Goal: Transaction & Acquisition: Obtain resource

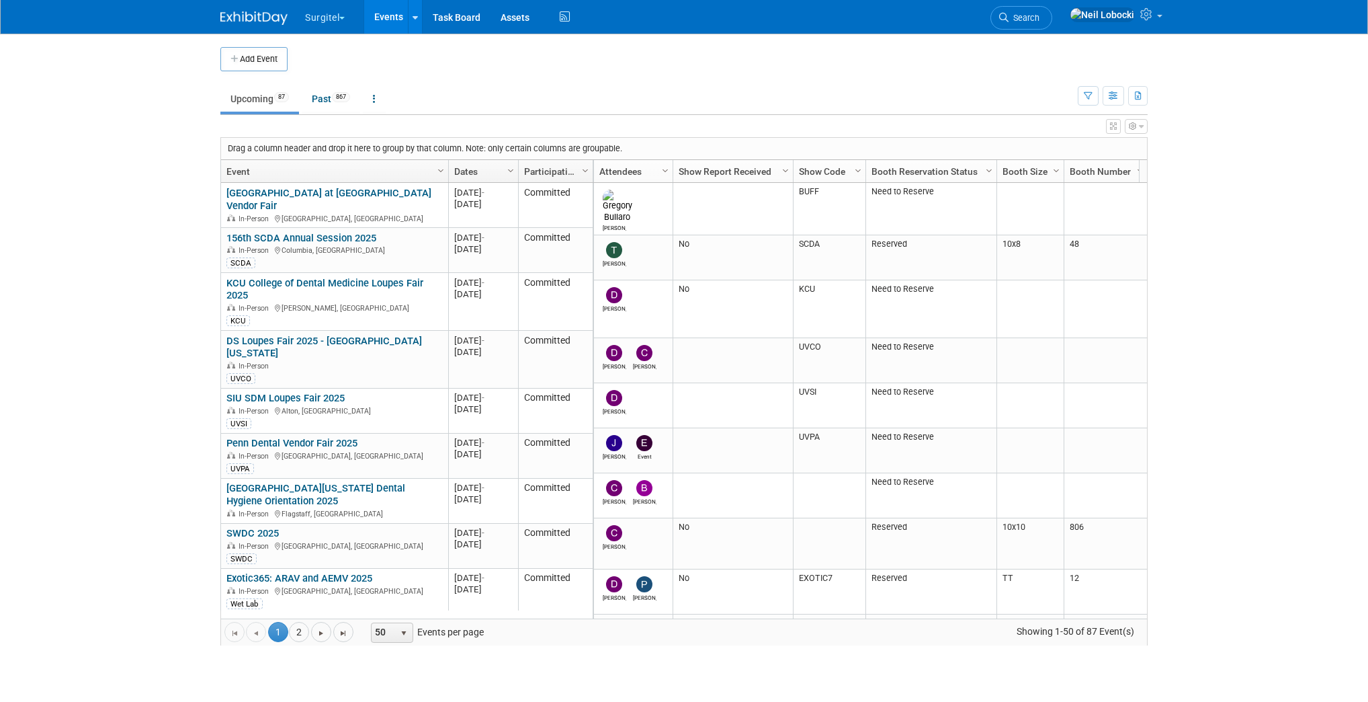
click at [1040, 17] on span "Search" at bounding box center [1024, 18] width 31 height 10
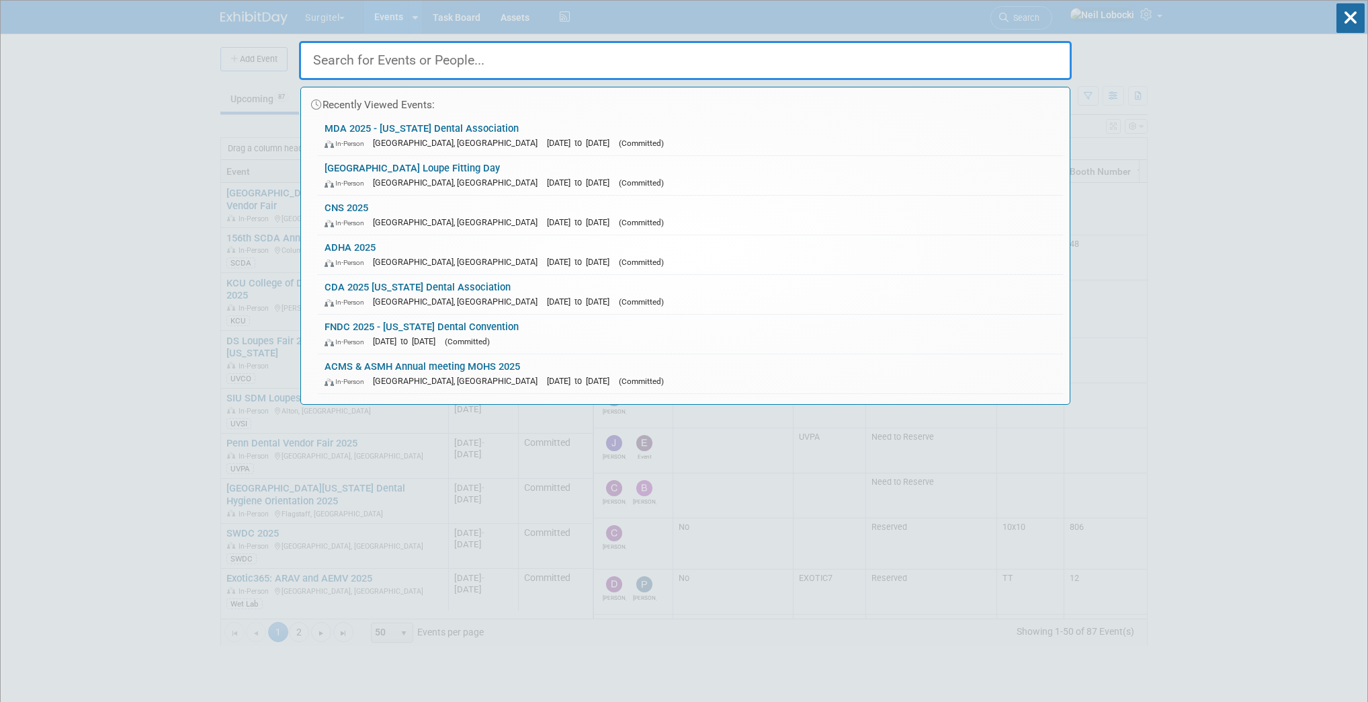
click at [564, 66] on input "text" at bounding box center [685, 60] width 773 height 39
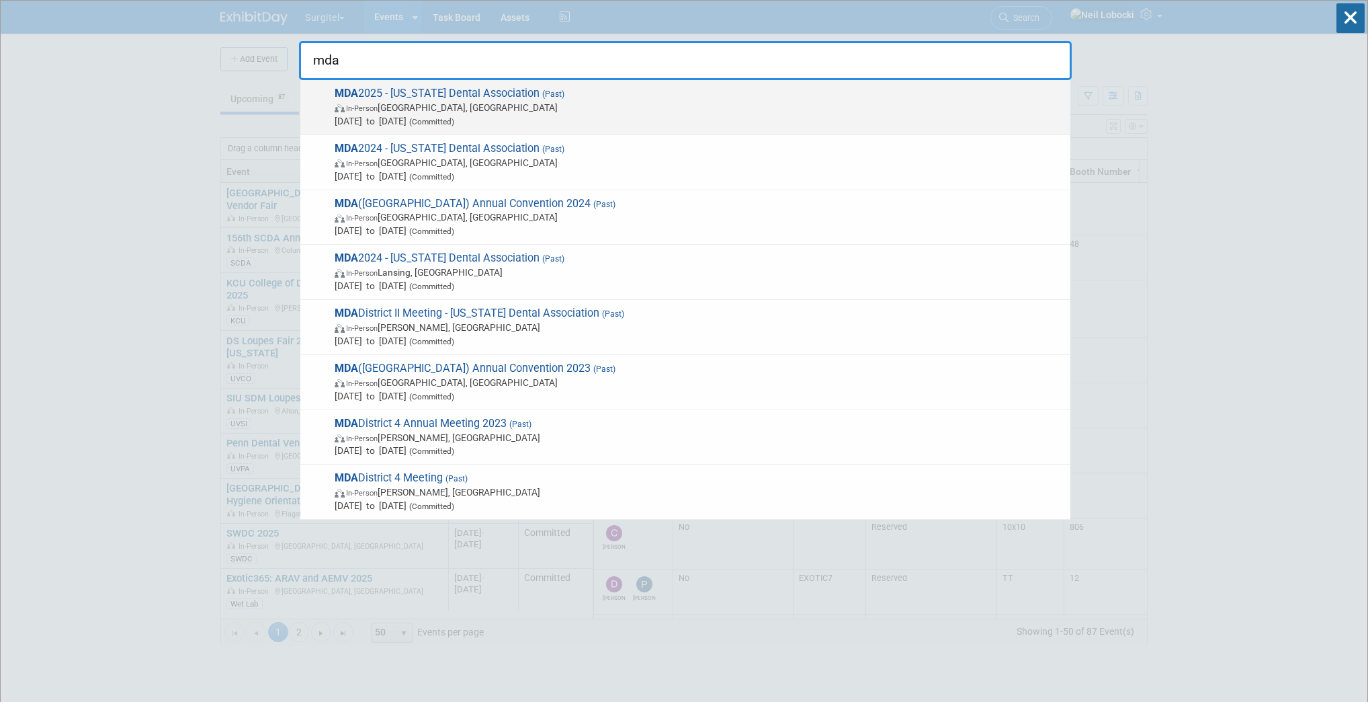
type input "mda"
click at [515, 99] on span "MDA 2025 - Michigan Dental Association (Past) In-Person Detroit, MI Apr 23, 202…" at bounding box center [697, 107] width 733 height 41
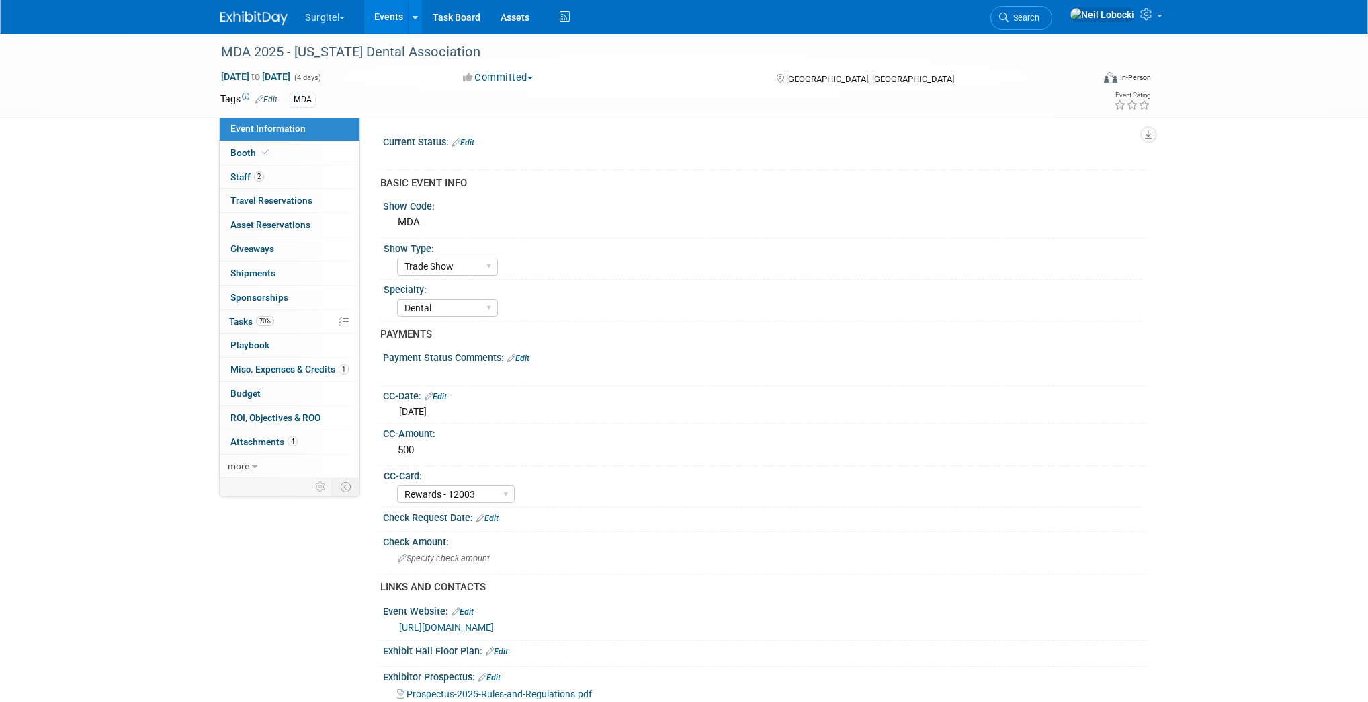
select select "Trade Show"
select select "Dental"
select select "Rewards - 12003"
select select "No"
click at [244, 468] on span "more" at bounding box center [239, 465] width 22 height 11
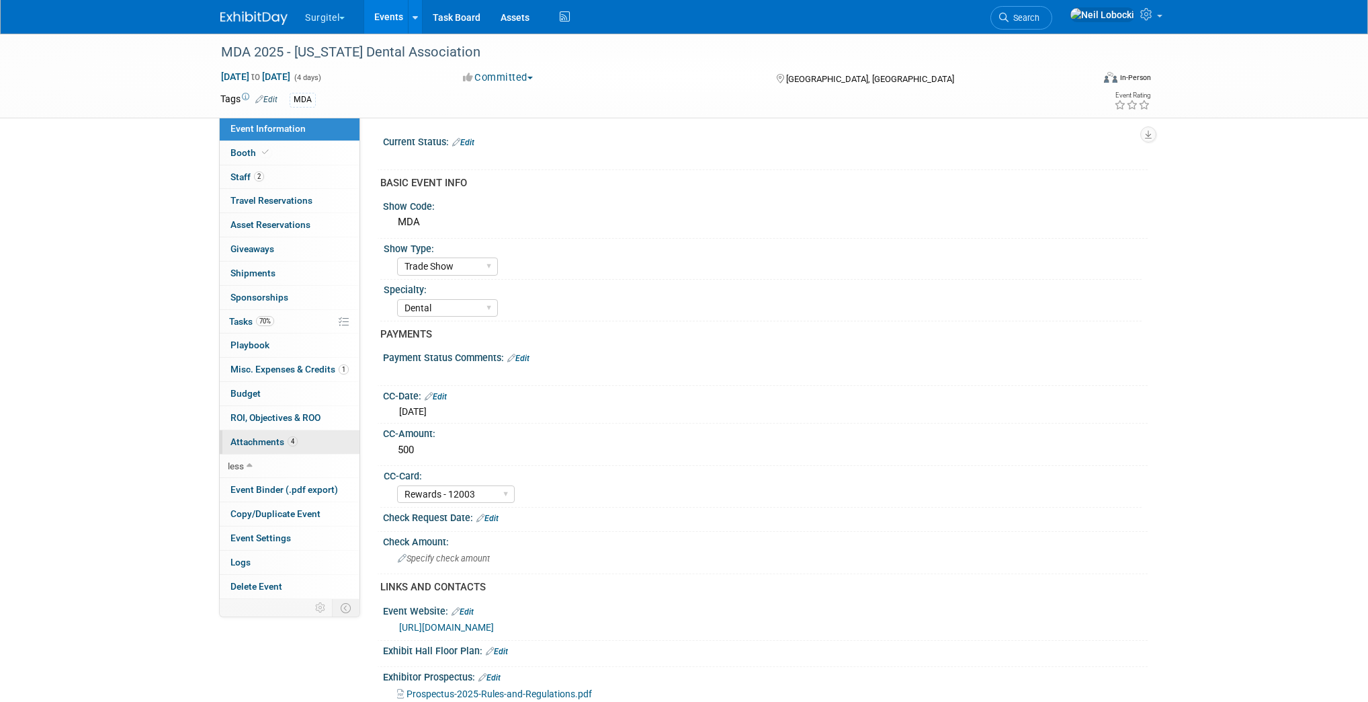
click at [263, 439] on span "Attachments 4" at bounding box center [263, 441] width 67 height 11
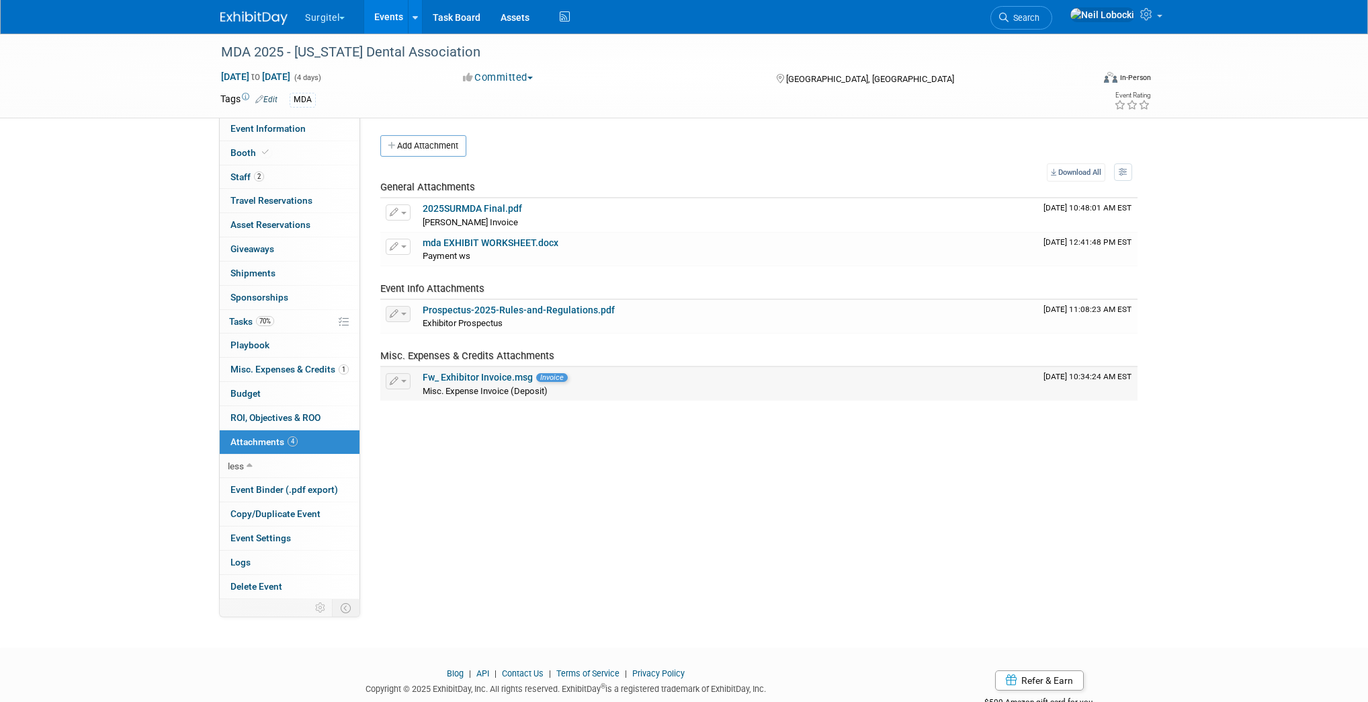
click at [454, 373] on link "Fw_ Exhibitor Invoice.msg" at bounding box center [478, 377] width 110 height 11
click at [110, 415] on div "MDA 2025 - [US_STATE] Dental Association [DATE] to [DATE] (4 days) [DATE] to [D…" at bounding box center [684, 328] width 1368 height 589
click at [275, 366] on span "Misc. Expenses & Credits 1" at bounding box center [289, 369] width 118 height 11
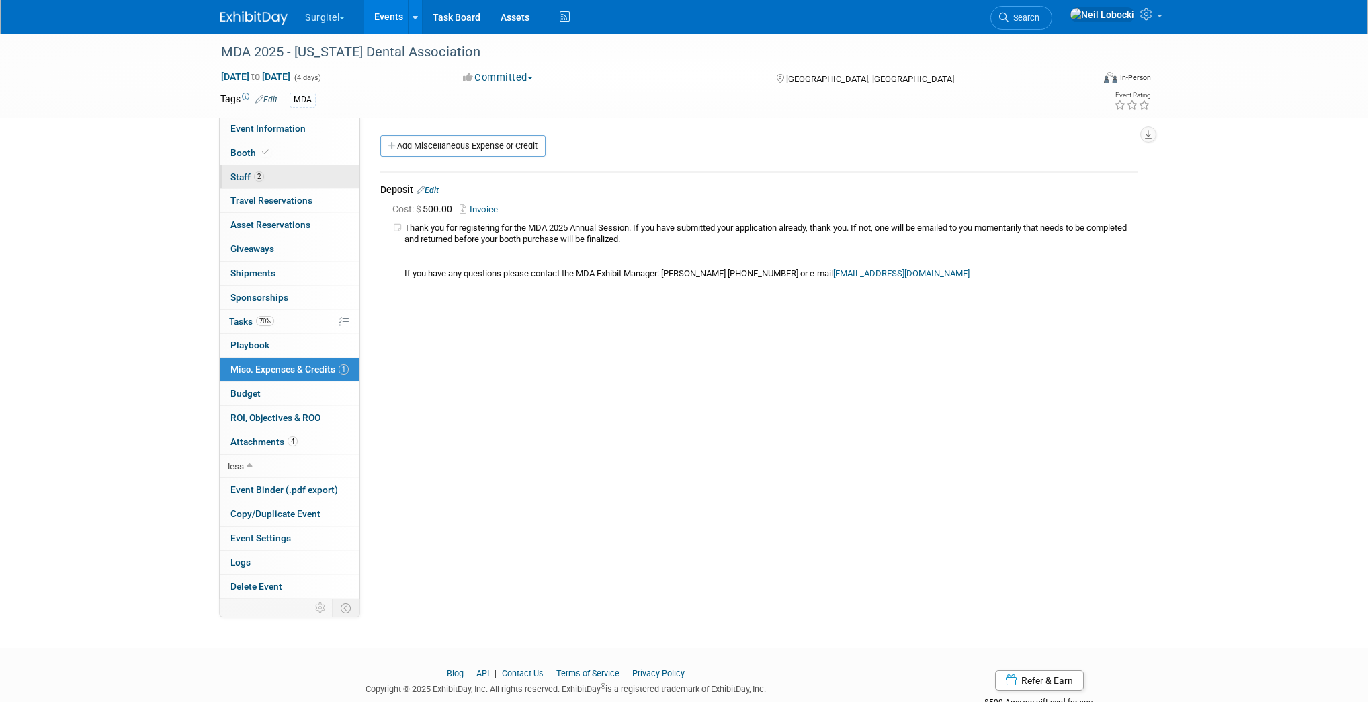
click at [300, 177] on link "2 Staff 2" at bounding box center [290, 177] width 140 height 24
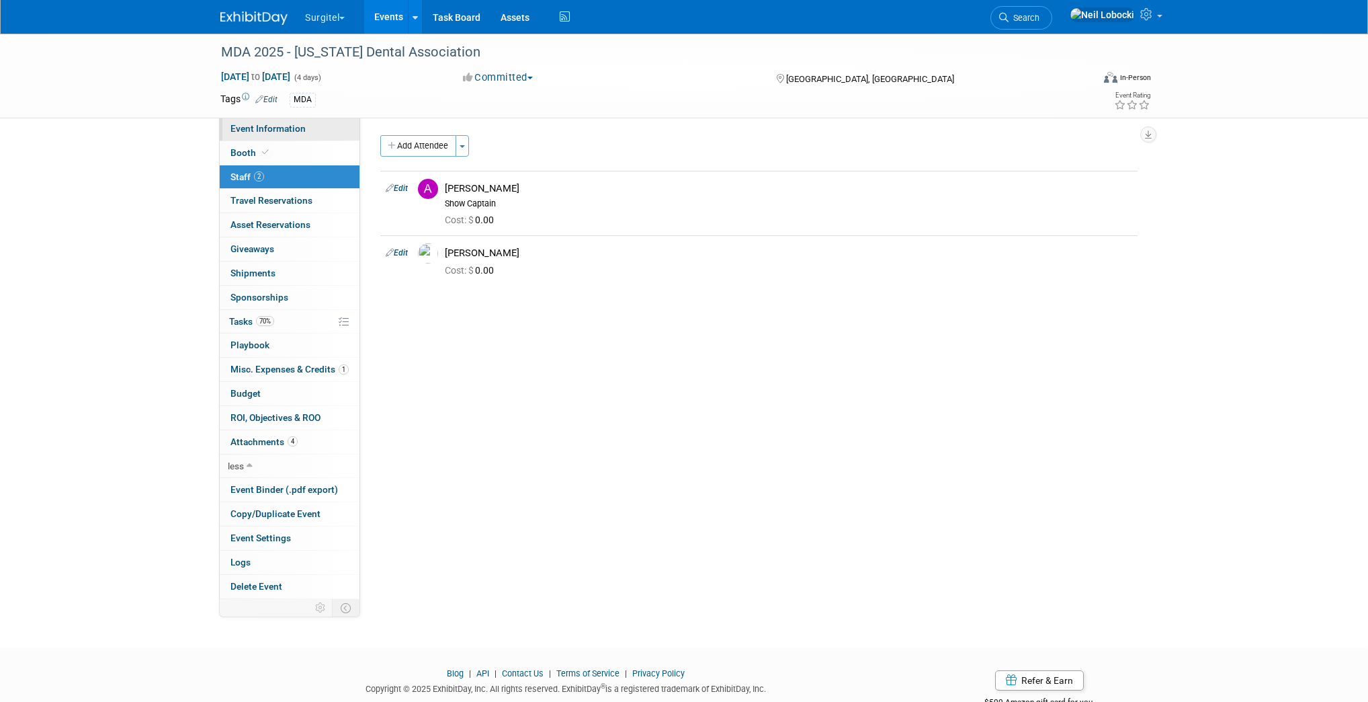
click at [293, 125] on span "Event Information" at bounding box center [267, 128] width 75 height 11
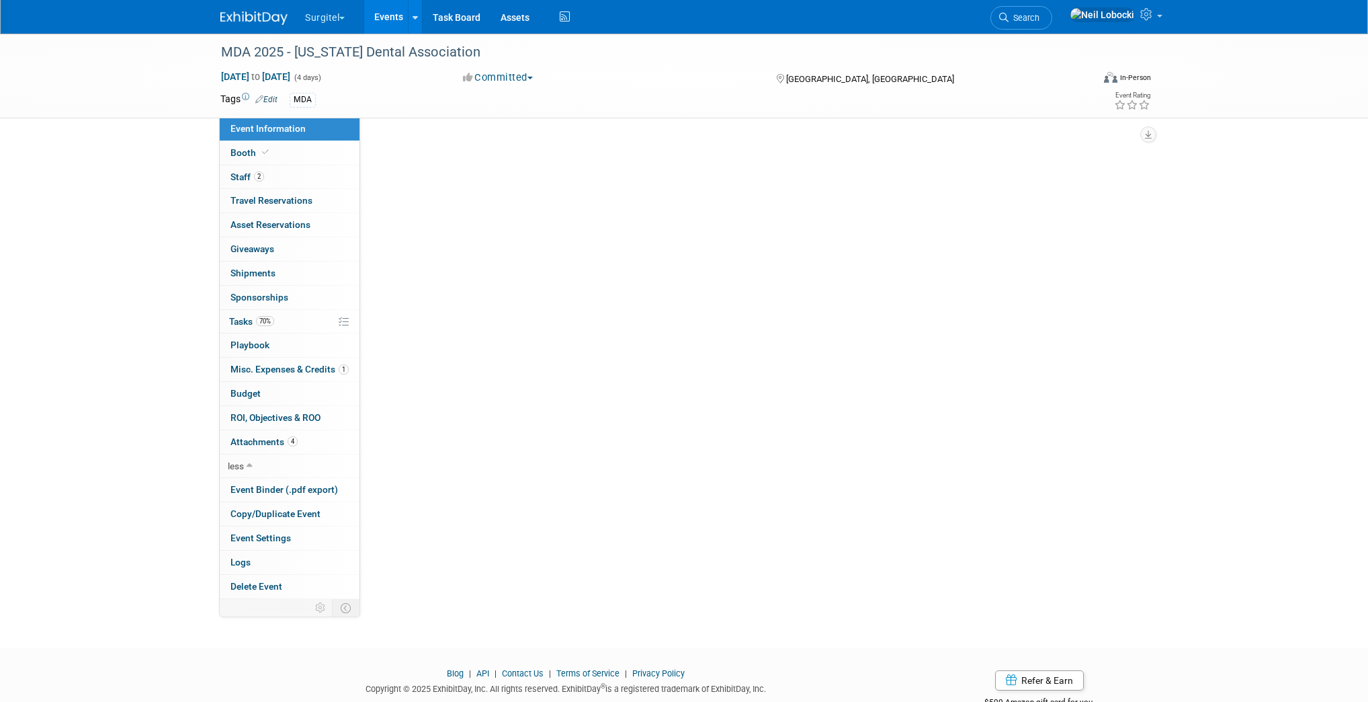
select select "Trade Show"
select select "Dental"
select select "Rewards - 12003"
select select "No"
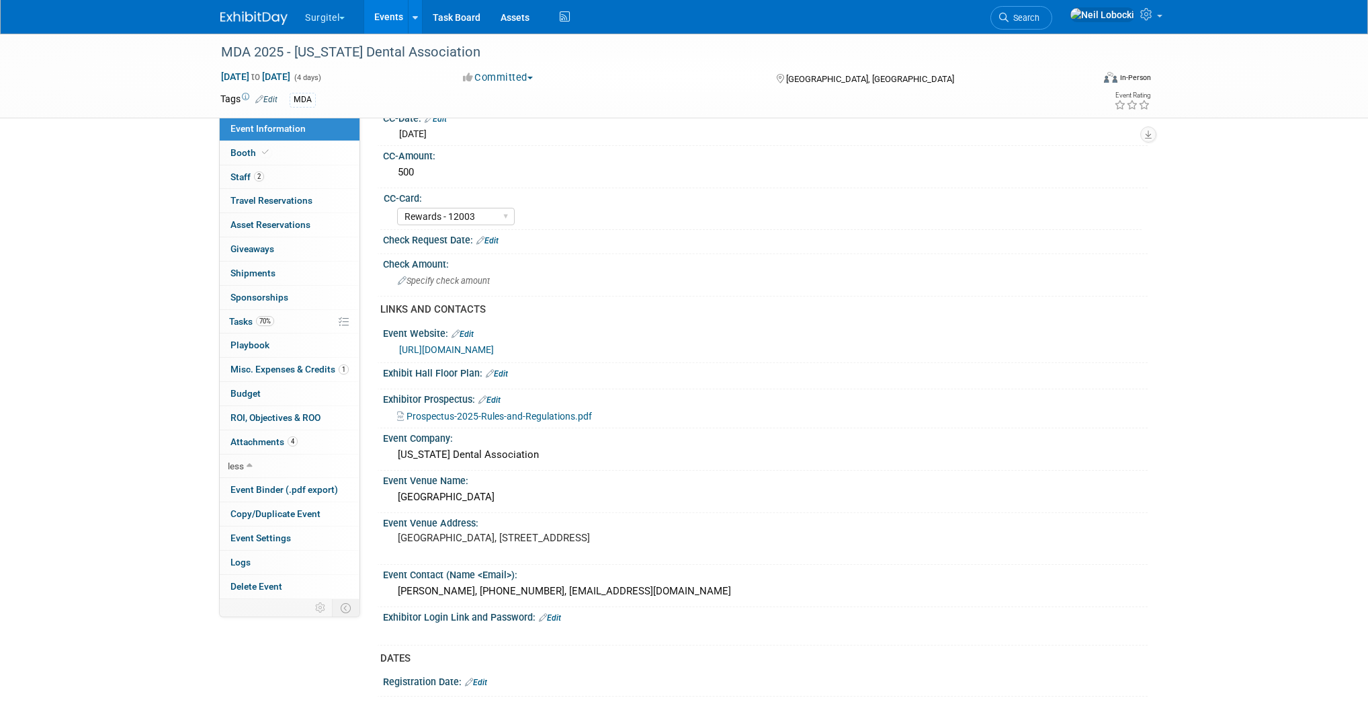
scroll to position [323, 0]
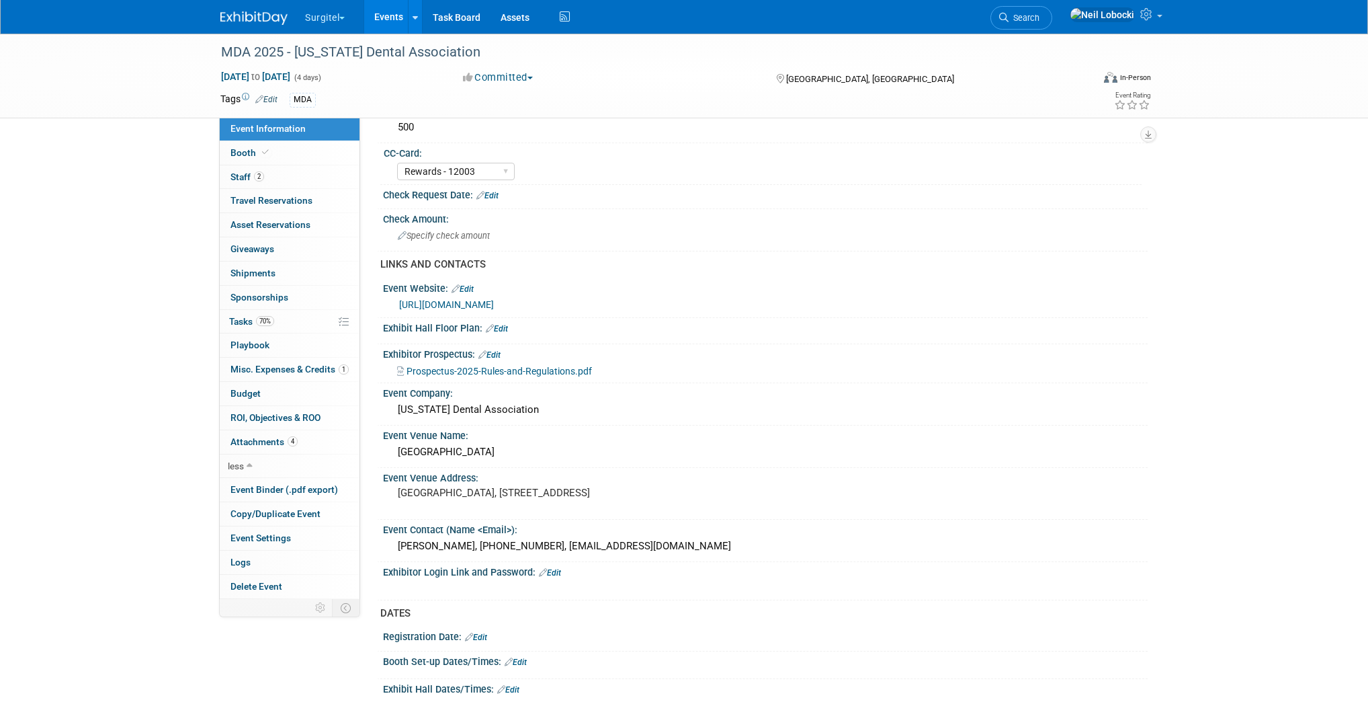
click at [540, 366] on span "Prospectus-2025-Rules-and-Regulations.pdf" at bounding box center [499, 371] width 185 height 11
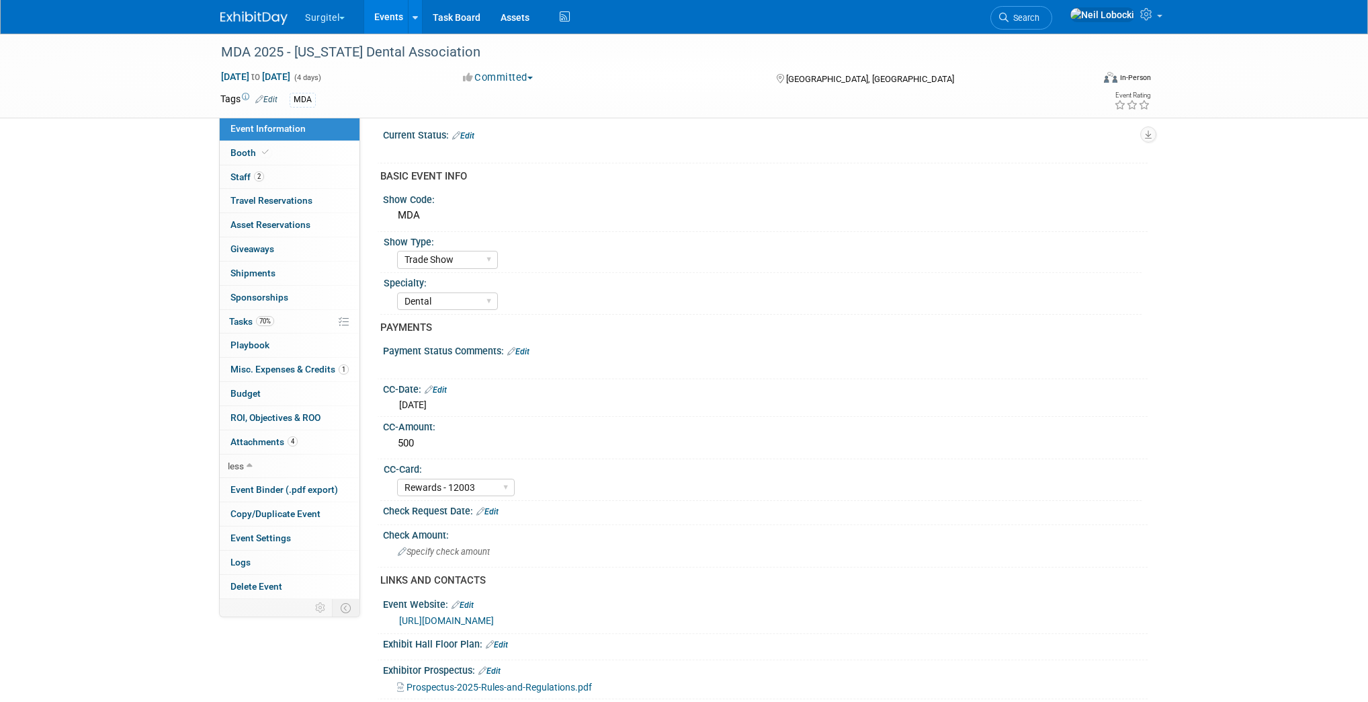
scroll to position [0, 0]
